Goal: Task Accomplishment & Management: Use online tool/utility

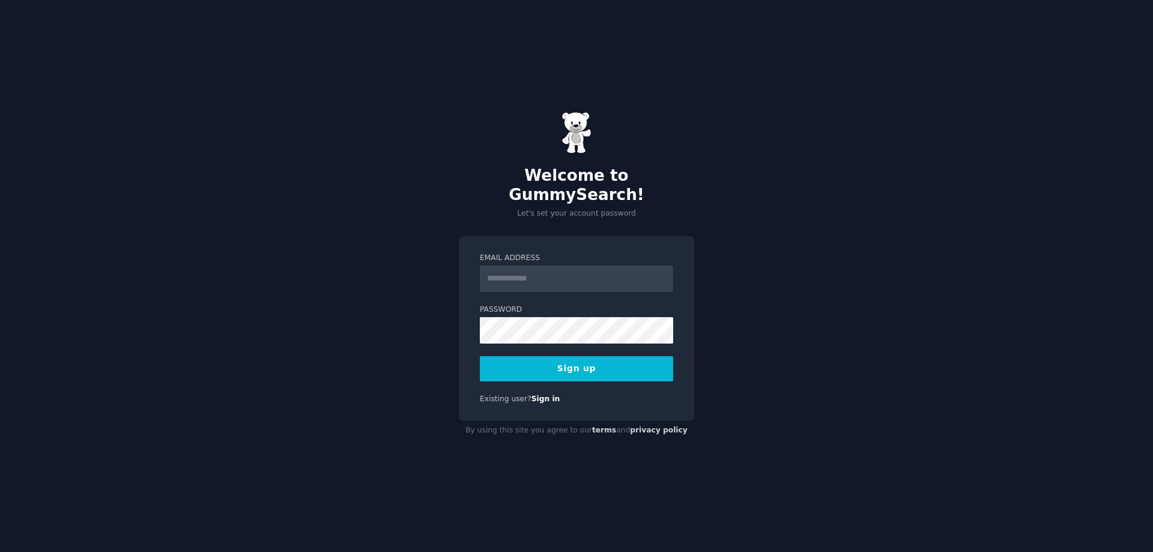
click at [544, 273] on input "Email Address" at bounding box center [576, 279] width 193 height 26
type input "**********"
click at [324, 328] on div "**********" at bounding box center [576, 276] width 1153 height 552
click at [480, 356] on button "Sign up" at bounding box center [576, 368] width 193 height 25
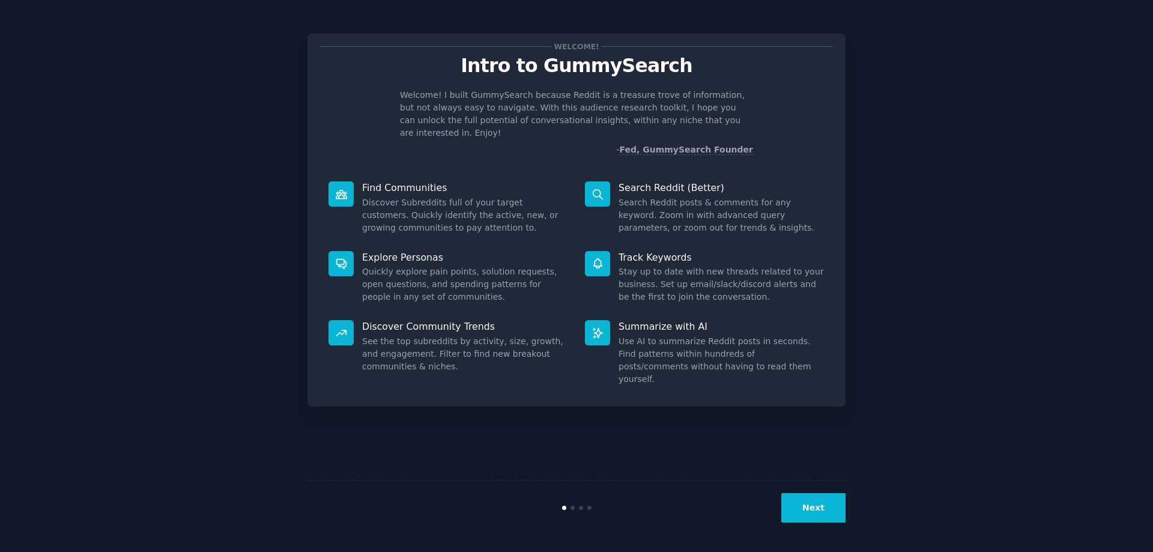
click at [812, 503] on button "Next" at bounding box center [814, 507] width 64 height 29
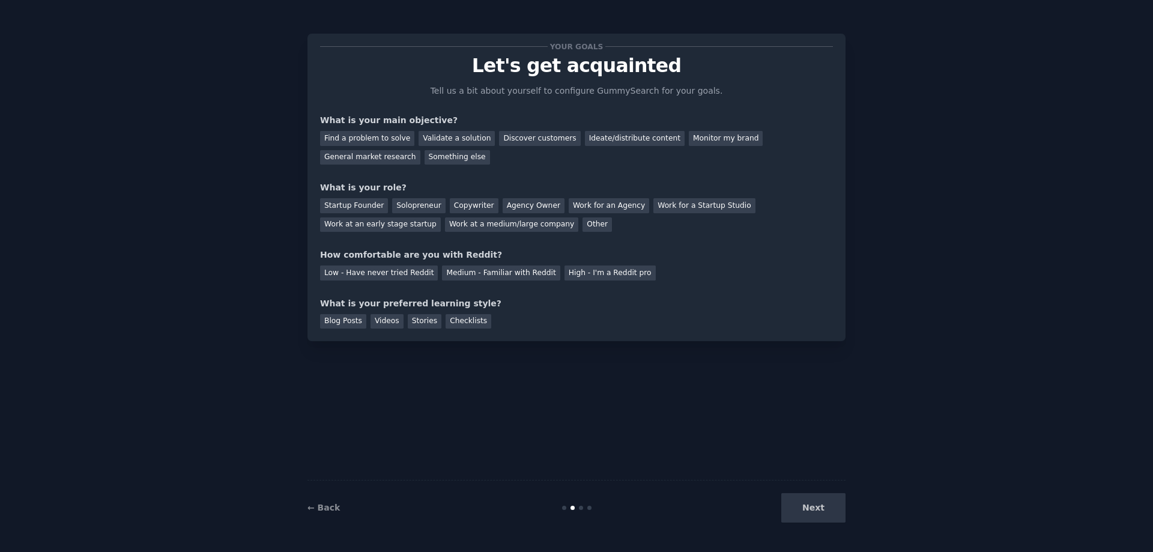
click at [812, 503] on div "Next" at bounding box center [756, 507] width 180 height 29
click at [410, 201] on div "Solopreneur" at bounding box center [418, 205] width 53 height 15
click at [369, 141] on div "Find a problem to solve" at bounding box center [367, 138] width 94 height 15
click at [488, 275] on div "Medium - Familiar with Reddit" at bounding box center [501, 273] width 118 height 15
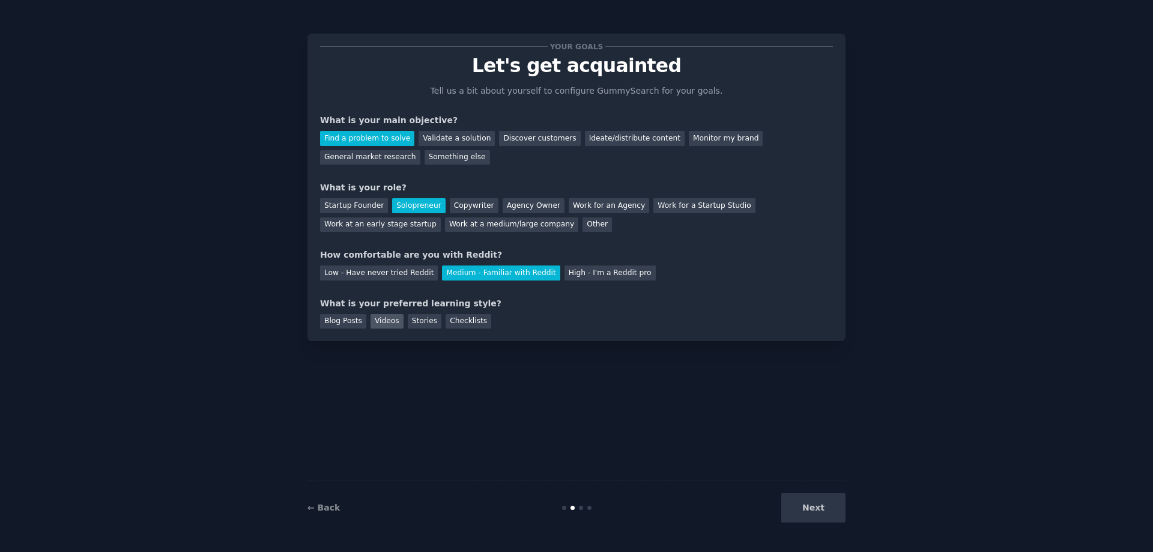
drag, startPoint x: 376, startPoint y: 322, endPoint x: 392, endPoint y: 324, distance: 15.7
click at [376, 323] on div "Videos" at bounding box center [387, 321] width 33 height 15
click at [833, 511] on button "Next" at bounding box center [814, 507] width 64 height 29
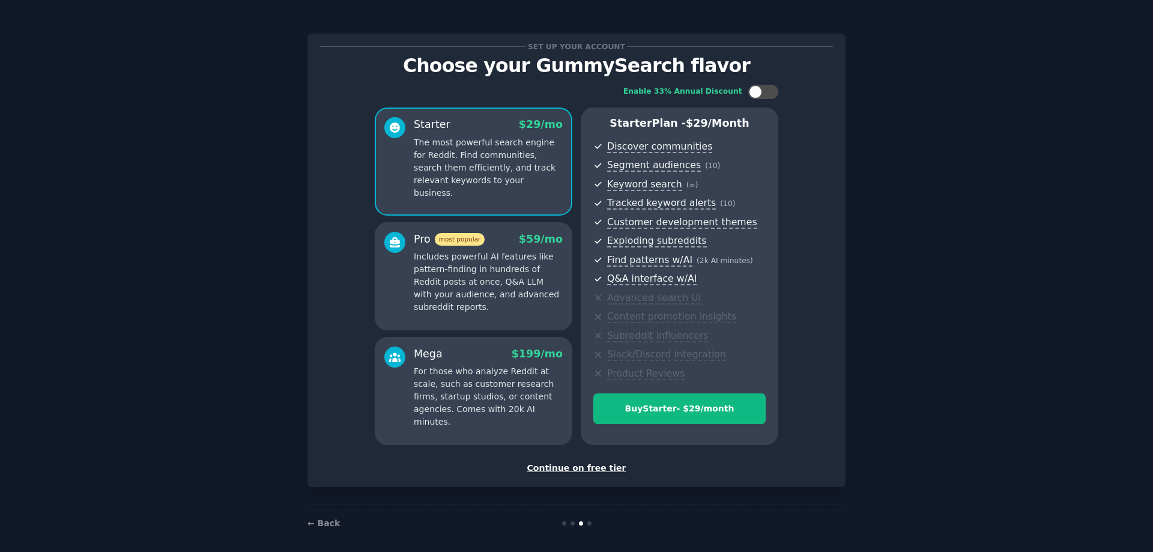
click at [577, 470] on div "Continue on free tier" at bounding box center [576, 468] width 513 height 13
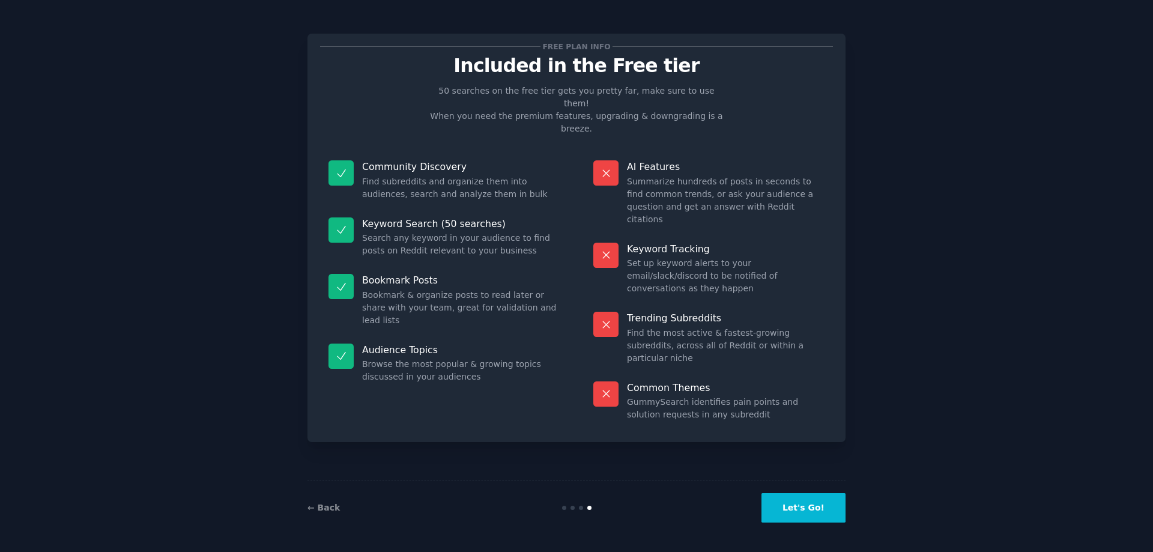
click at [806, 503] on button "Let's Go!" at bounding box center [804, 507] width 84 height 29
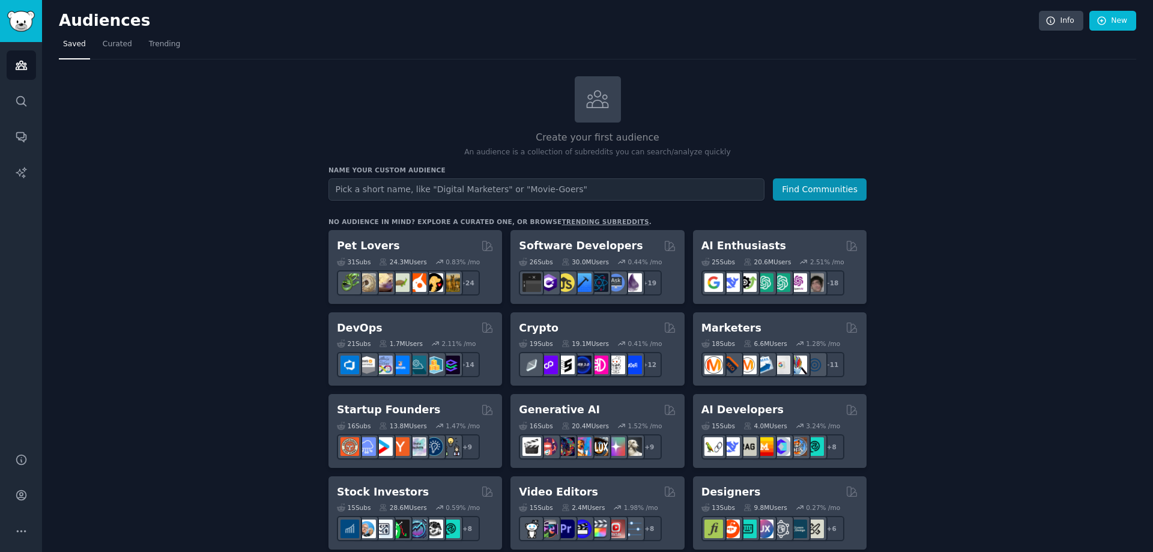
click at [428, 190] on input "text" at bounding box center [547, 189] width 436 height 22
type input "Hacksaw Gaming"
click at [818, 192] on button "Find Communities" at bounding box center [820, 189] width 94 height 22
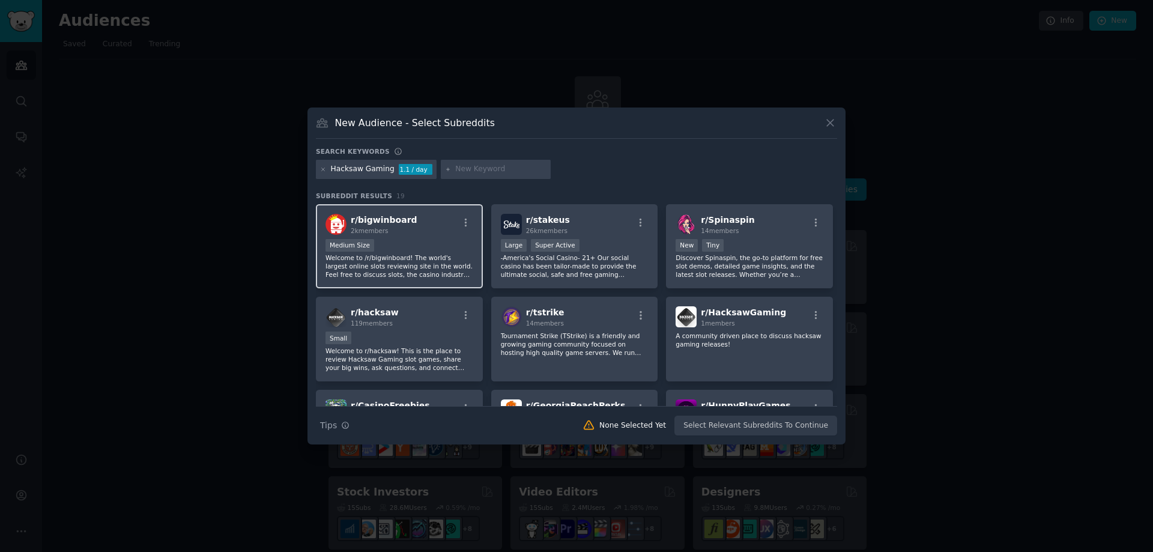
click at [413, 254] on p "Welcome to /r/bigwinboard! The world's largest online slots reviewing site in t…" at bounding box center [400, 265] width 148 height 25
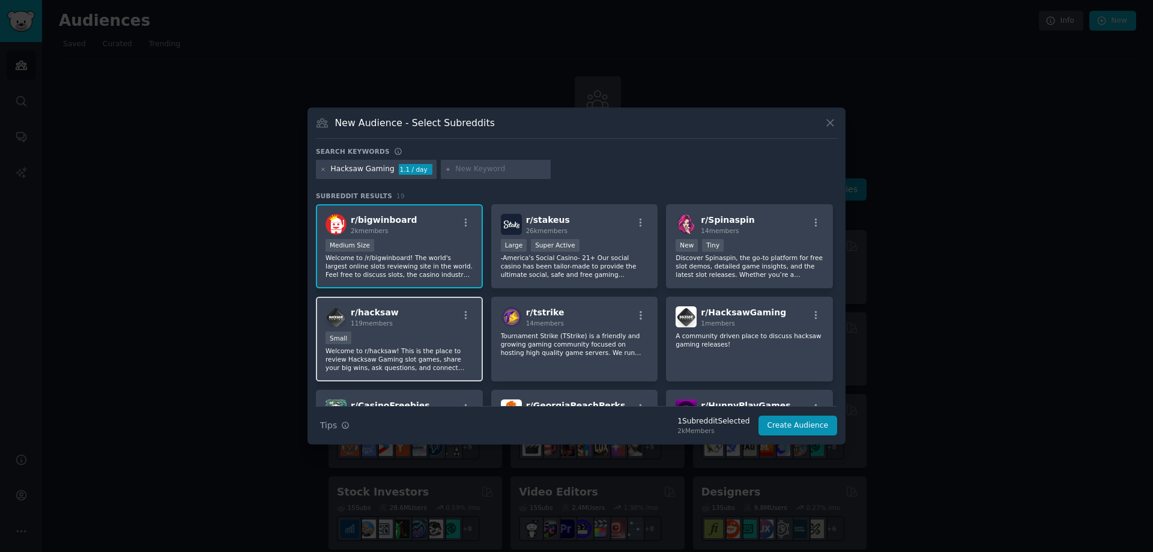
click at [401, 347] on p "Welcome to r/hacksaw! This is the place to review Hacksaw Gaming slot games, sh…" at bounding box center [400, 359] width 148 height 25
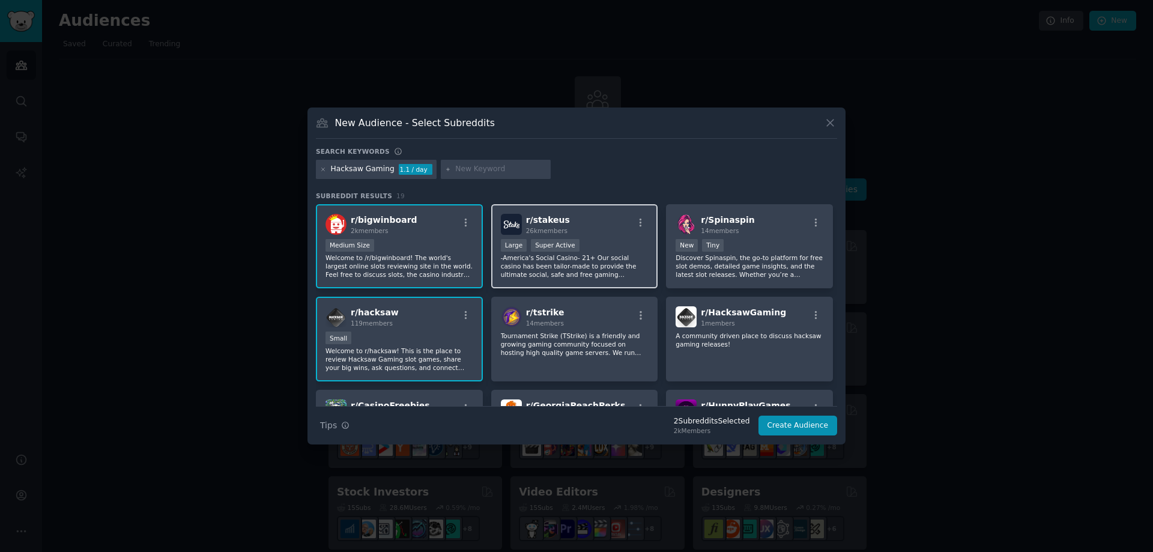
click at [606, 253] on p "-America's Social Casino- 21+ Our social casino has been tailor-made to provide…" at bounding box center [575, 265] width 148 height 25
click at [407, 358] on p "Welcome to r/hacksaw! This is the place to review Hacksaw Gaming slot games, sh…" at bounding box center [400, 359] width 148 height 25
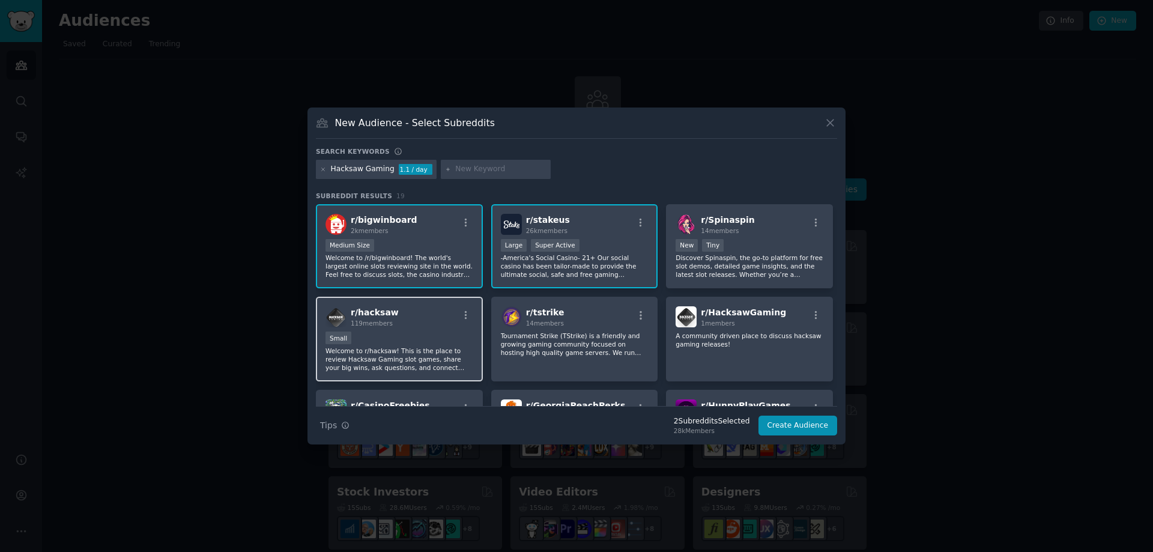
click at [401, 326] on div "r/ hacksaw 119 members" at bounding box center [400, 316] width 148 height 21
click at [786, 427] on button "Create Audience" at bounding box center [798, 426] width 79 height 20
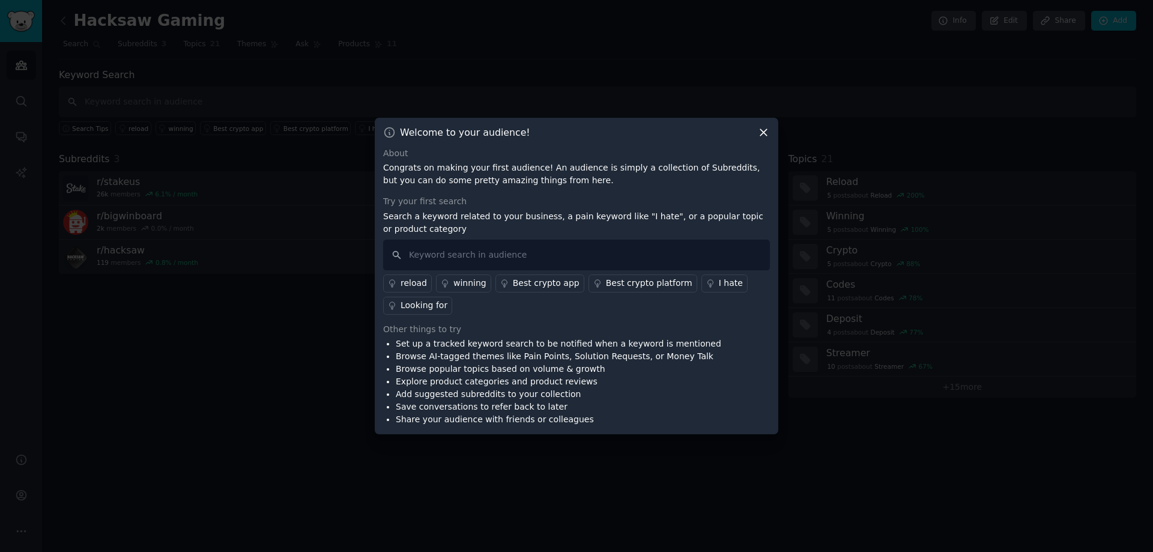
click at [765, 129] on icon at bounding box center [763, 132] width 13 height 13
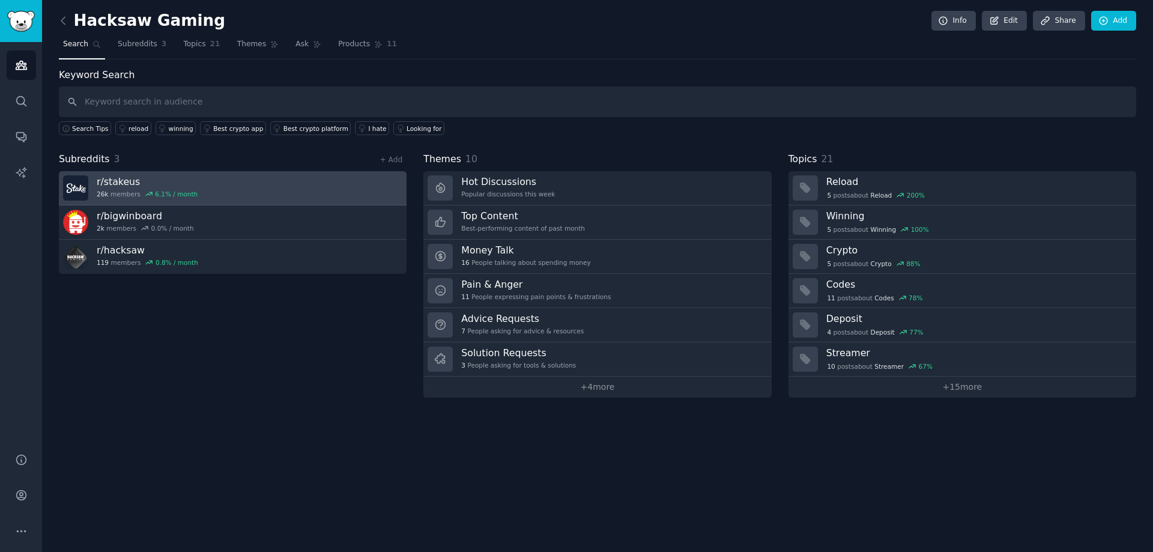
click at [201, 198] on link "r/ stakeus 26k members 6.1 % / month" at bounding box center [233, 188] width 348 height 34
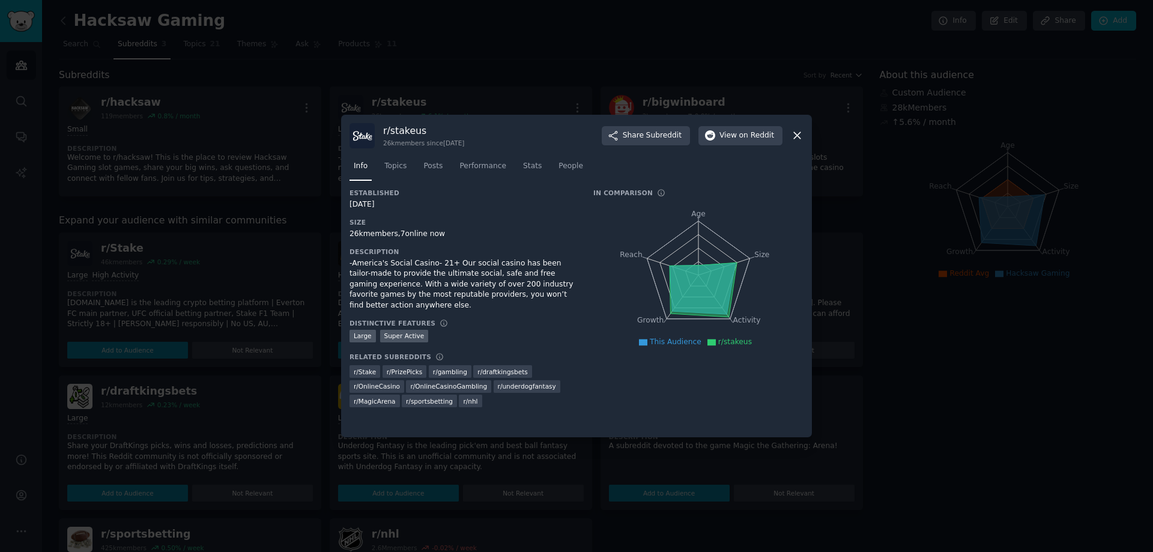
click at [797, 135] on icon at bounding box center [797, 135] width 13 height 13
click at [799, 129] on icon at bounding box center [797, 135] width 13 height 13
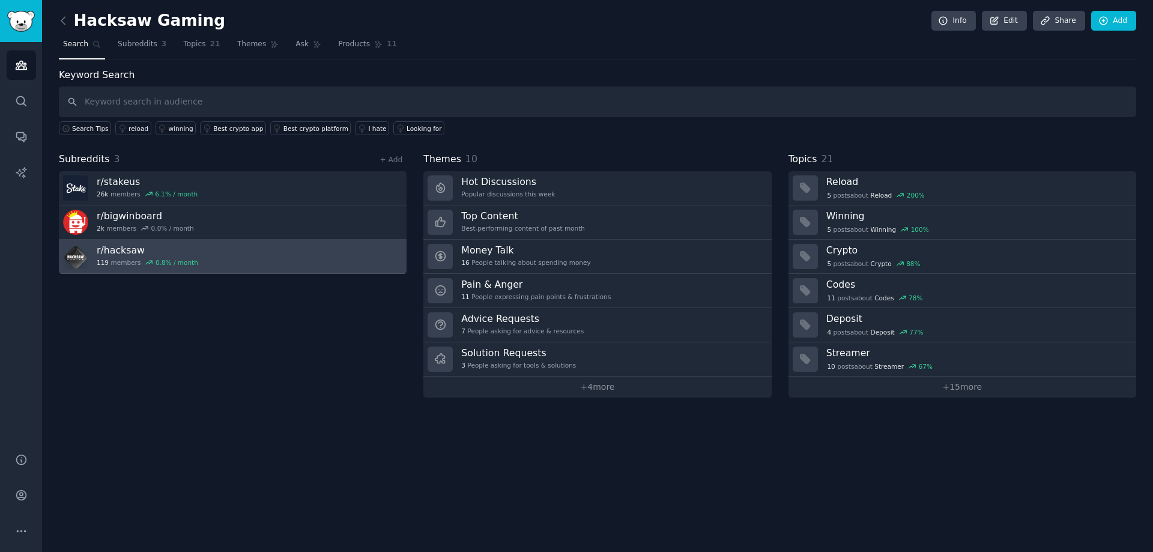
click at [154, 246] on h3 "r/ hacksaw" at bounding box center [148, 250] width 102 height 13
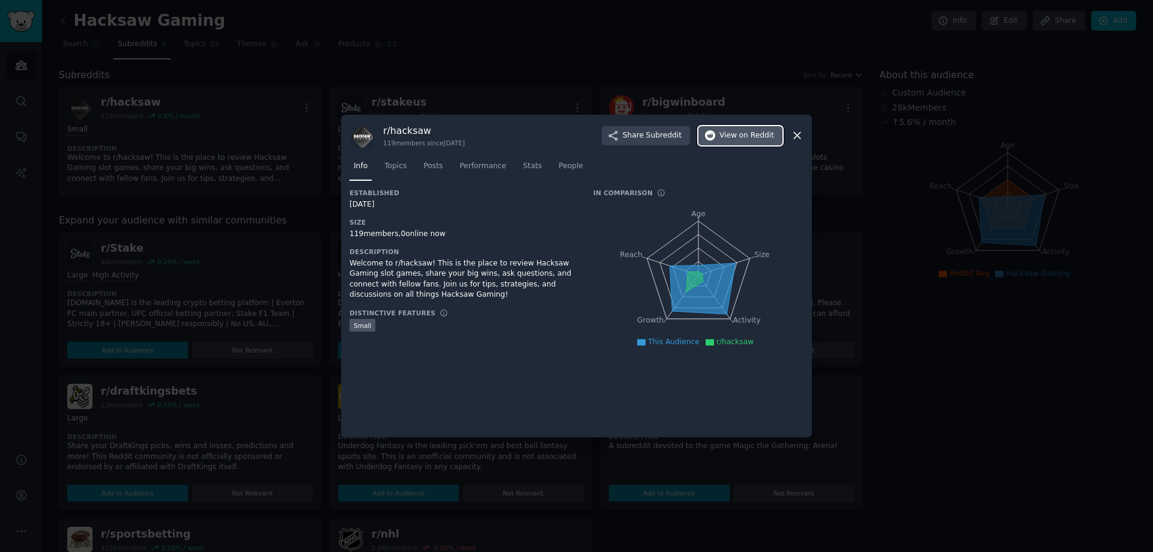
click at [731, 141] on span "View on Reddit" at bounding box center [747, 135] width 55 height 11
click at [801, 139] on icon at bounding box center [797, 136] width 7 height 7
click at [798, 138] on icon at bounding box center [797, 135] width 13 height 13
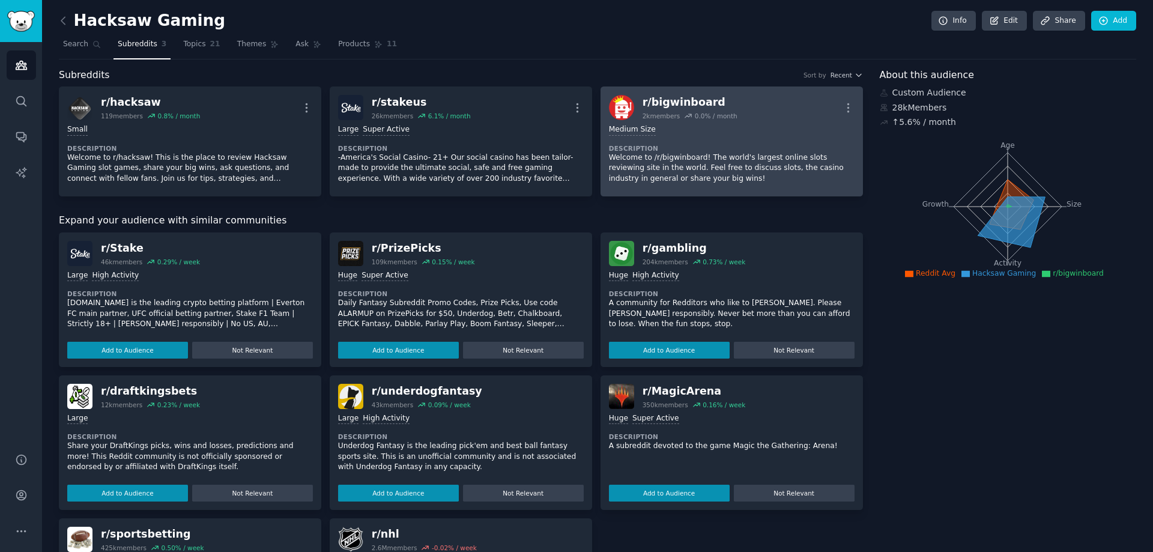
click at [717, 109] on div "r/ bigwinboard" at bounding box center [690, 102] width 95 height 15
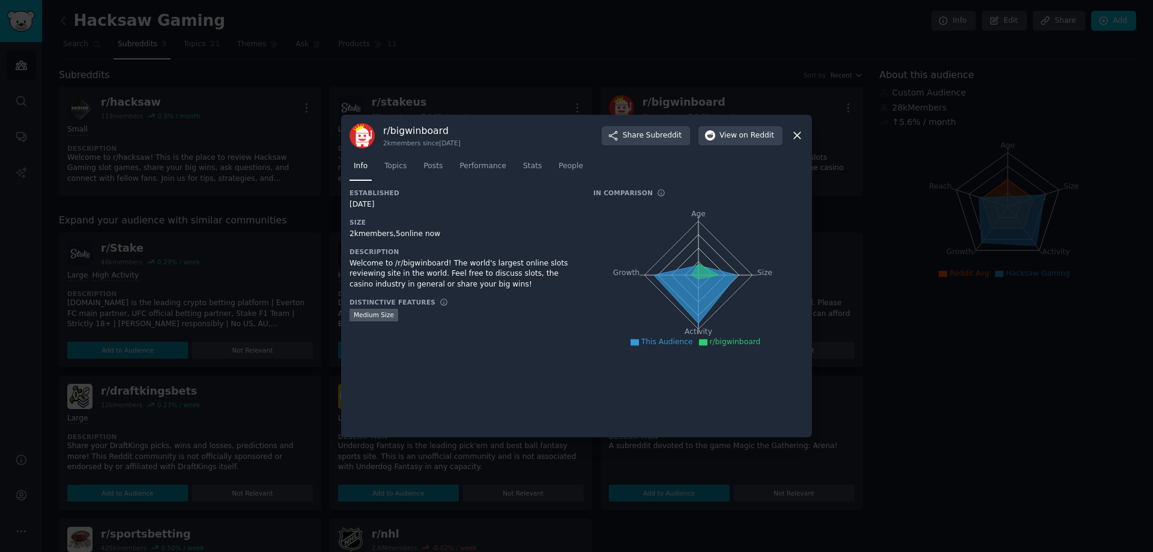
click at [493, 268] on div "Welcome to /r/bigwinboard! The world's largest online slots reviewing site in t…" at bounding box center [463, 274] width 227 height 32
click at [797, 135] on icon at bounding box center [797, 136] width 7 height 7
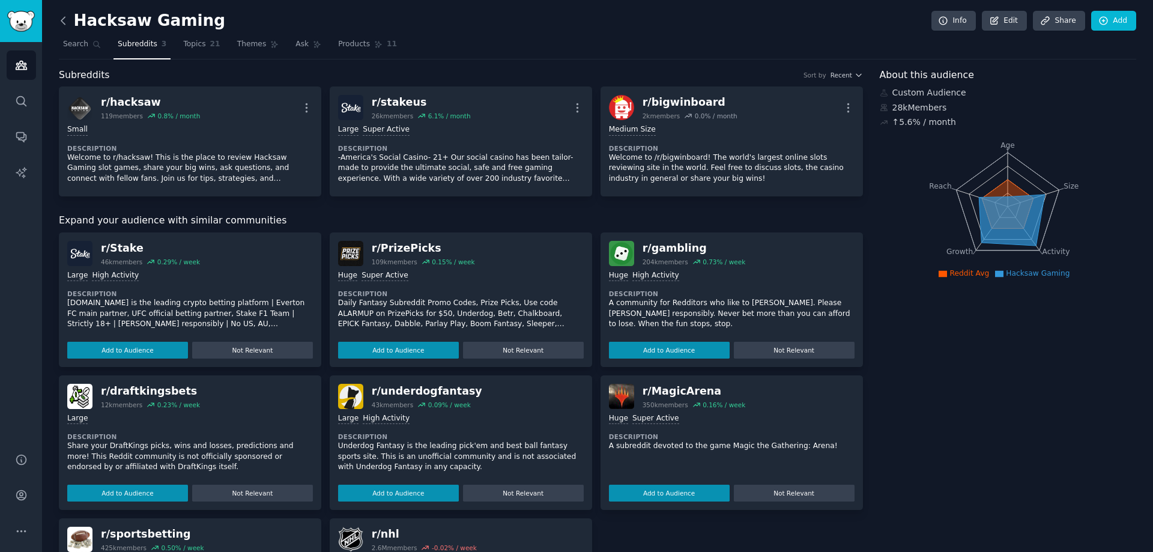
click at [59, 25] on icon at bounding box center [63, 20] width 13 height 13
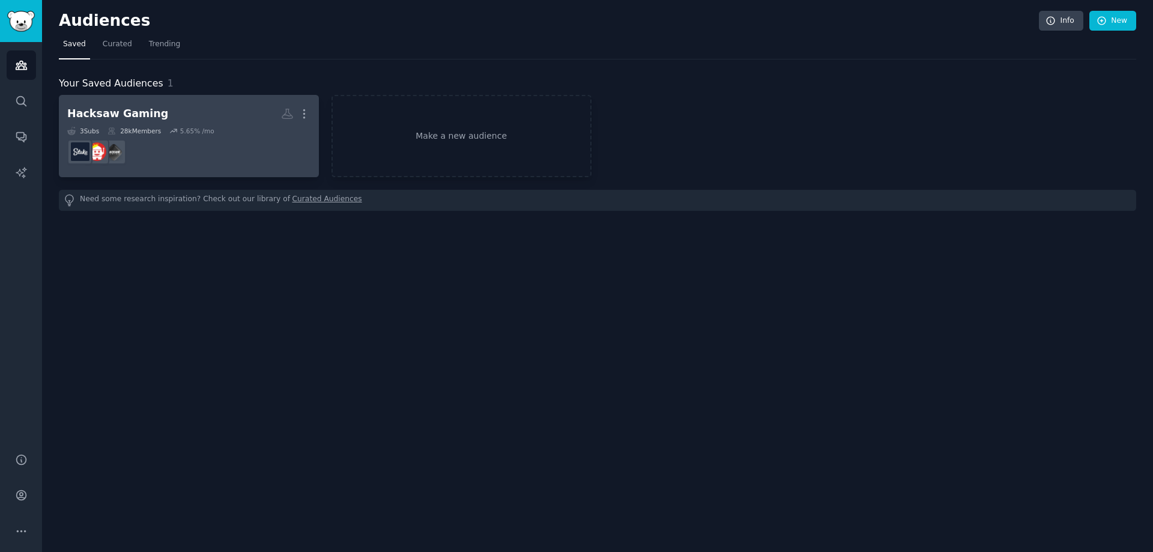
click at [196, 157] on dd at bounding box center [188, 152] width 243 height 34
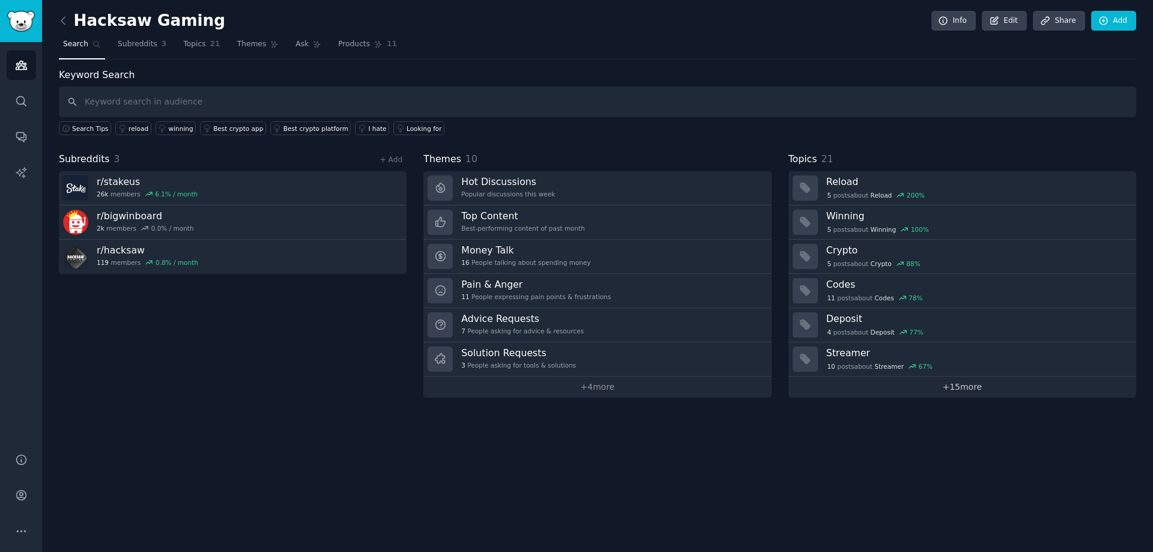
click at [960, 395] on link "+ 15 more" at bounding box center [963, 387] width 348 height 21
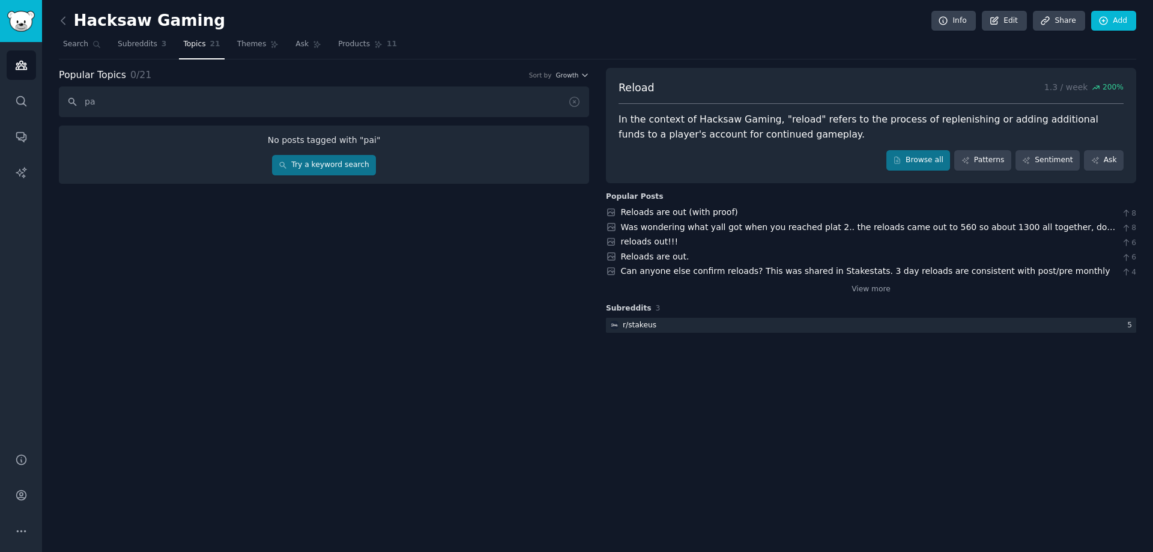
type input "p"
type input "rigged"
click at [356, 163] on link "Try a keyword search" at bounding box center [324, 165] width 104 height 20
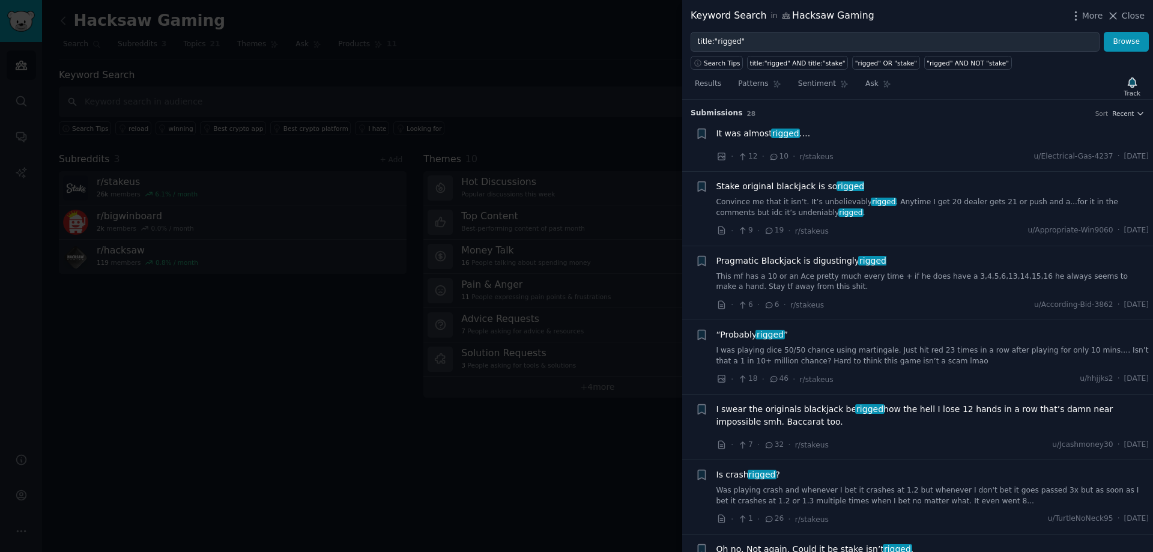
click at [384, 323] on div at bounding box center [576, 276] width 1153 height 552
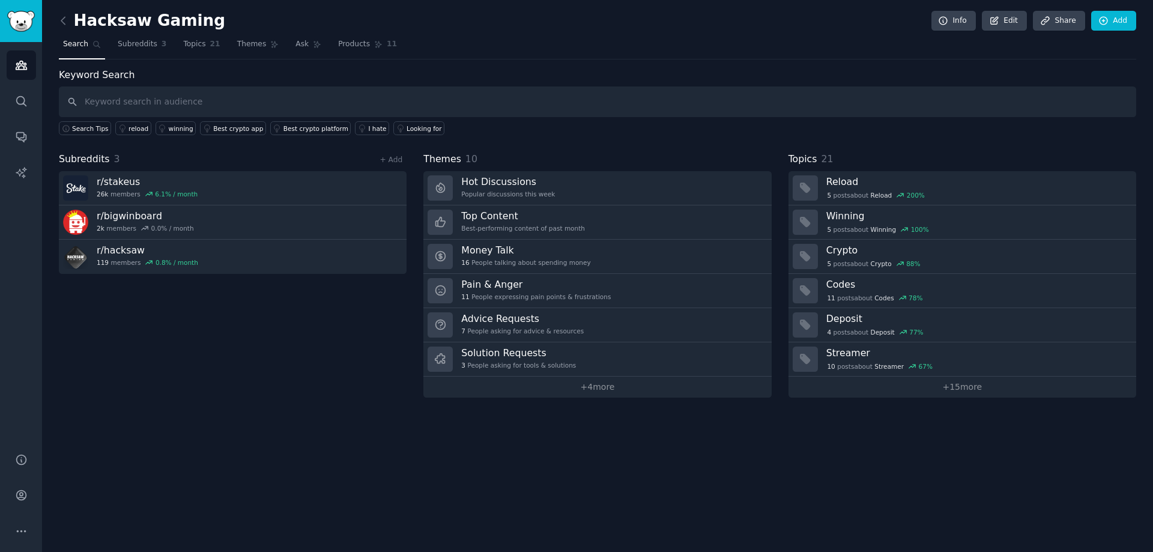
click at [303, 372] on div "Subreddits 3 + Add r/ stakeus 26k members 6.1 % / month r/ bigwinboard 2k membe…" at bounding box center [233, 275] width 348 height 246
click at [249, 100] on input "text" at bounding box center [598, 102] width 1078 height 31
click at [368, 128] on div "I hate" at bounding box center [377, 128] width 18 height 8
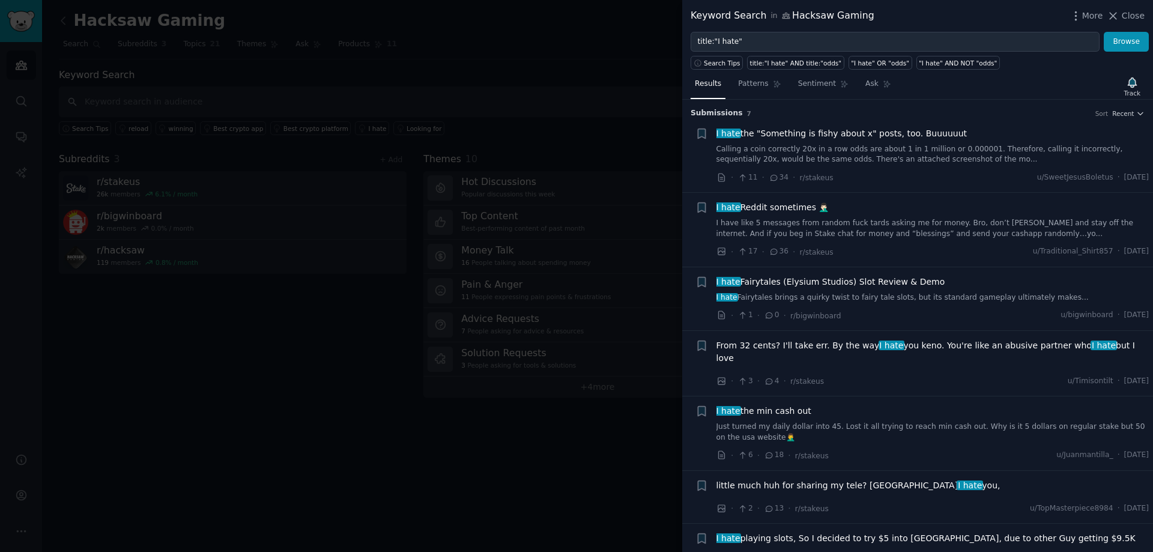
click at [309, 356] on div at bounding box center [576, 276] width 1153 height 552
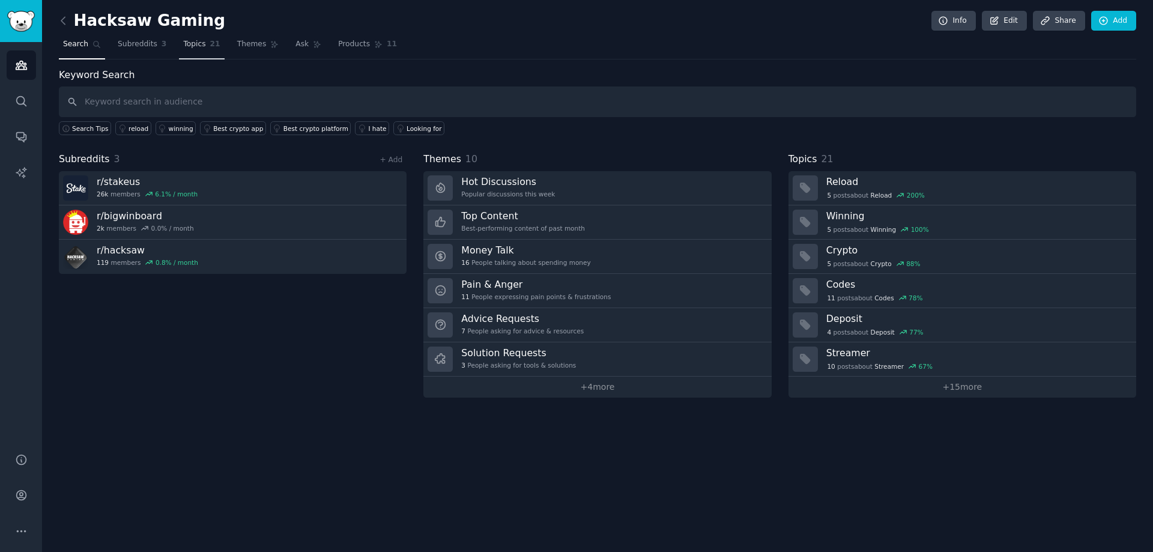
click at [196, 46] on span "Topics" at bounding box center [194, 44] width 22 height 11
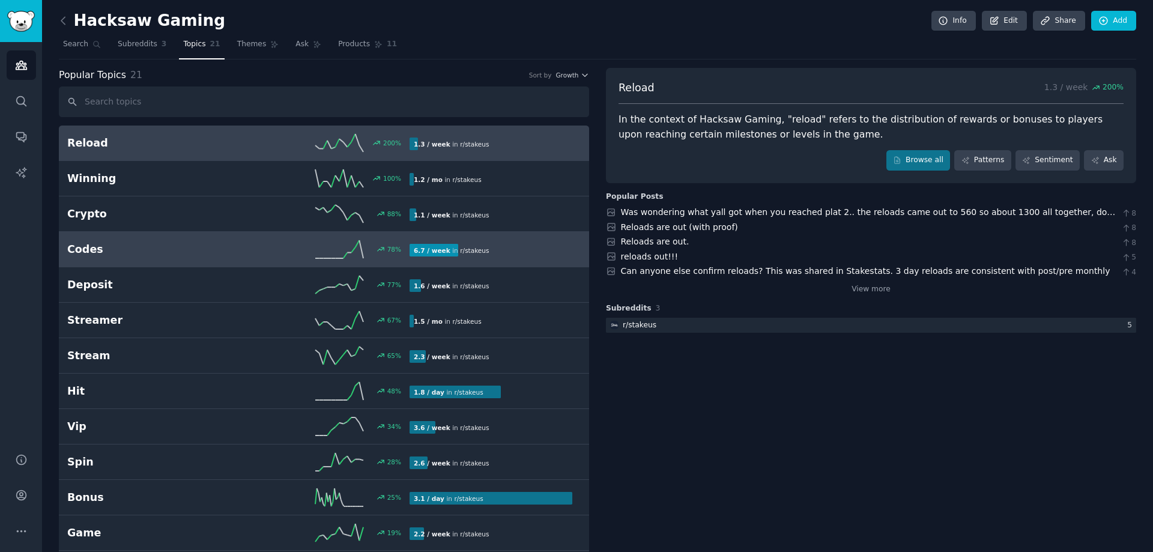
click at [210, 260] on link "Codes 78 % 6.7 / week in r/ stakeus" at bounding box center [324, 249] width 530 height 35
